Goal: Information Seeking & Learning: Find specific page/section

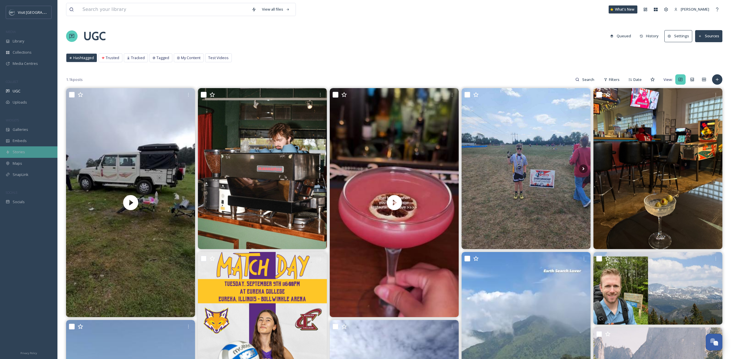
click at [30, 154] on div "Stories" at bounding box center [28, 151] width 57 height 11
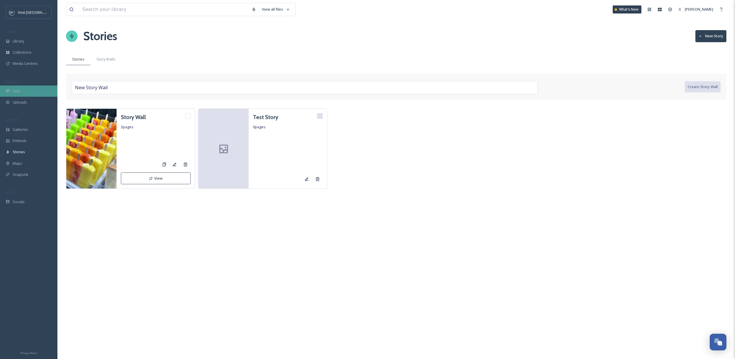
click at [46, 87] on div "UGC" at bounding box center [28, 91] width 57 height 11
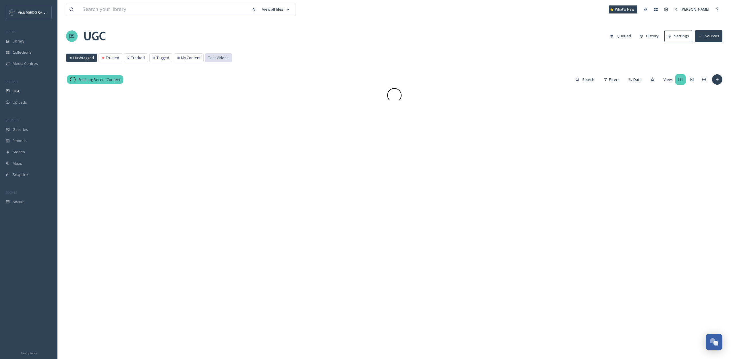
click at [219, 59] on span "Test Videos" at bounding box center [218, 57] width 20 height 5
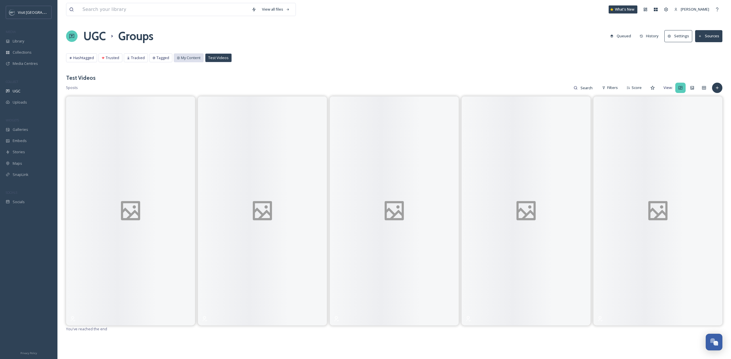
click at [188, 57] on span "My Content" at bounding box center [191, 57] width 20 height 5
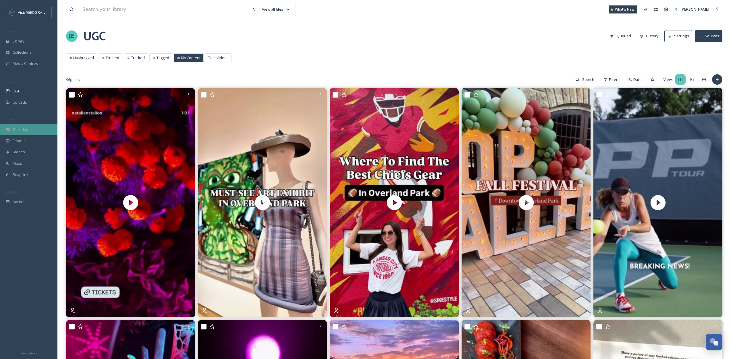
click at [31, 133] on div "Galleries" at bounding box center [28, 129] width 57 height 11
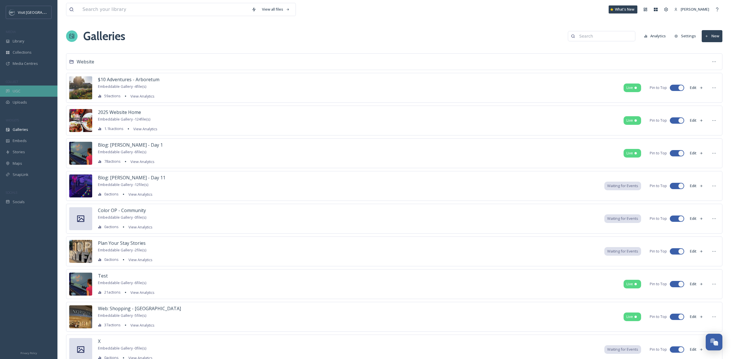
click at [33, 96] on div "UGC" at bounding box center [28, 91] width 57 height 11
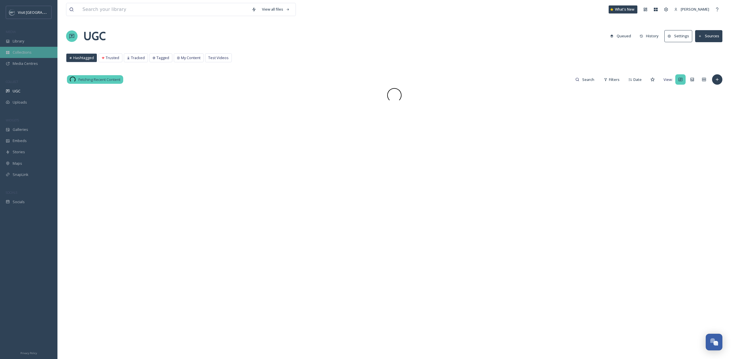
click at [25, 47] on div "Collections" at bounding box center [28, 52] width 57 height 11
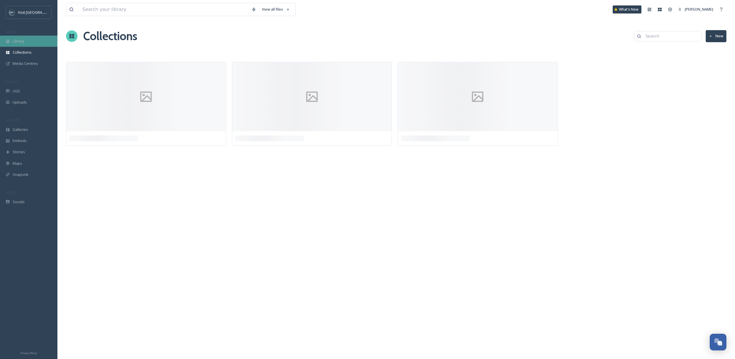
click at [25, 36] on div "Library" at bounding box center [28, 41] width 57 height 11
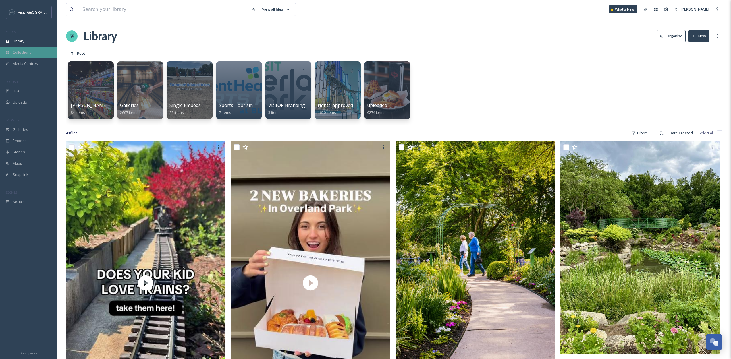
click at [27, 55] on span "Collections" at bounding box center [22, 52] width 19 height 5
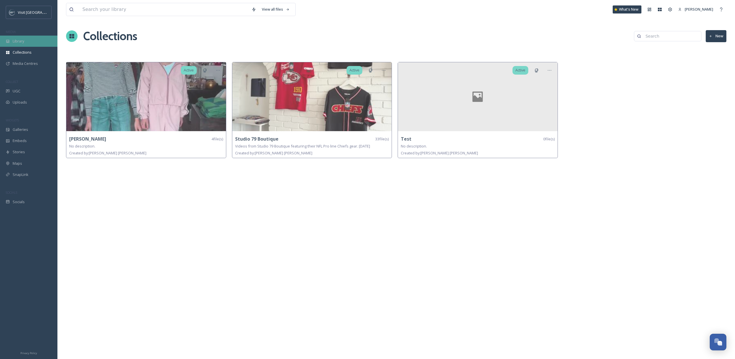
click at [25, 45] on div "Library" at bounding box center [28, 41] width 57 height 11
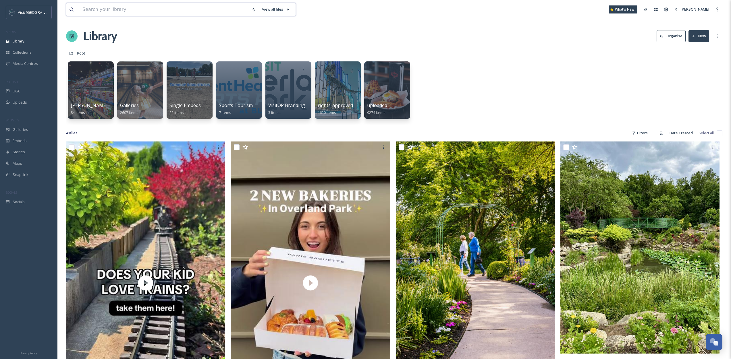
click at [158, 7] on input at bounding box center [164, 9] width 169 height 13
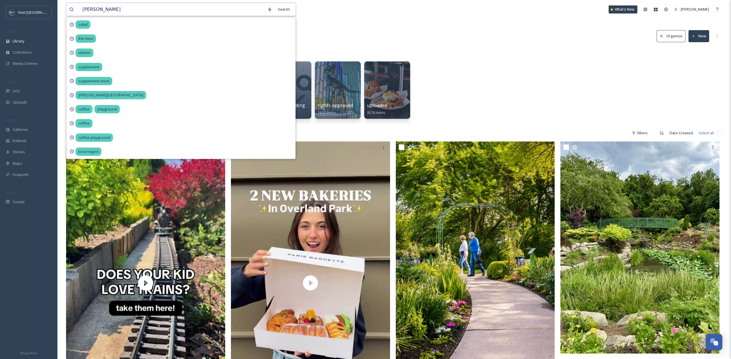
type input "[PERSON_NAME]"
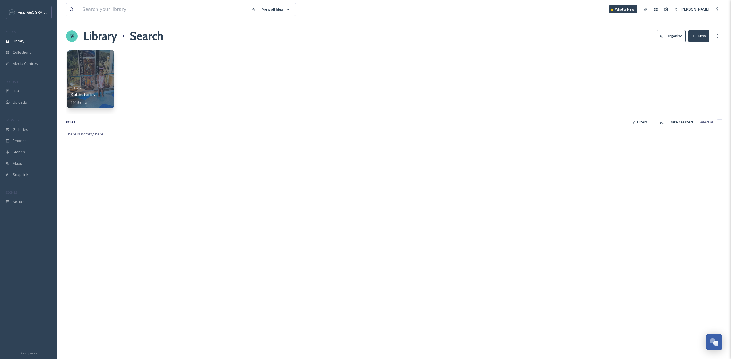
click at [97, 82] on div at bounding box center [90, 79] width 47 height 59
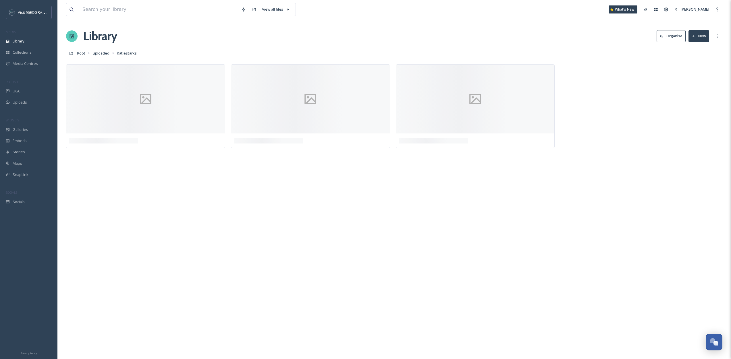
click at [221, 44] on div "Library Organise New" at bounding box center [394, 36] width 656 height 17
